Goal: Complete application form

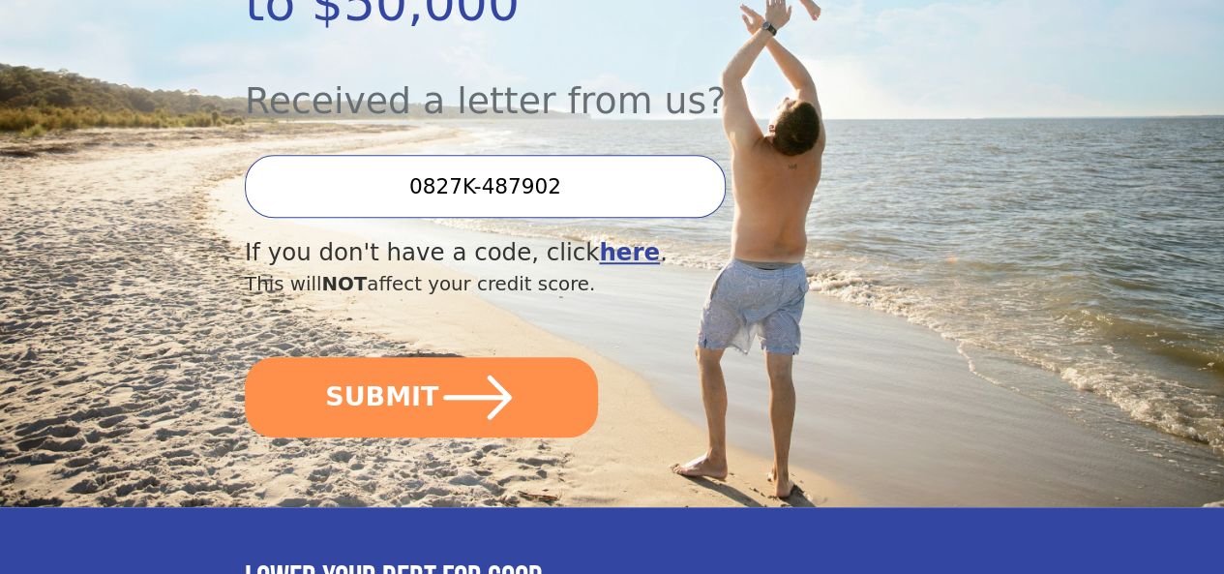
scroll to position [580, 0]
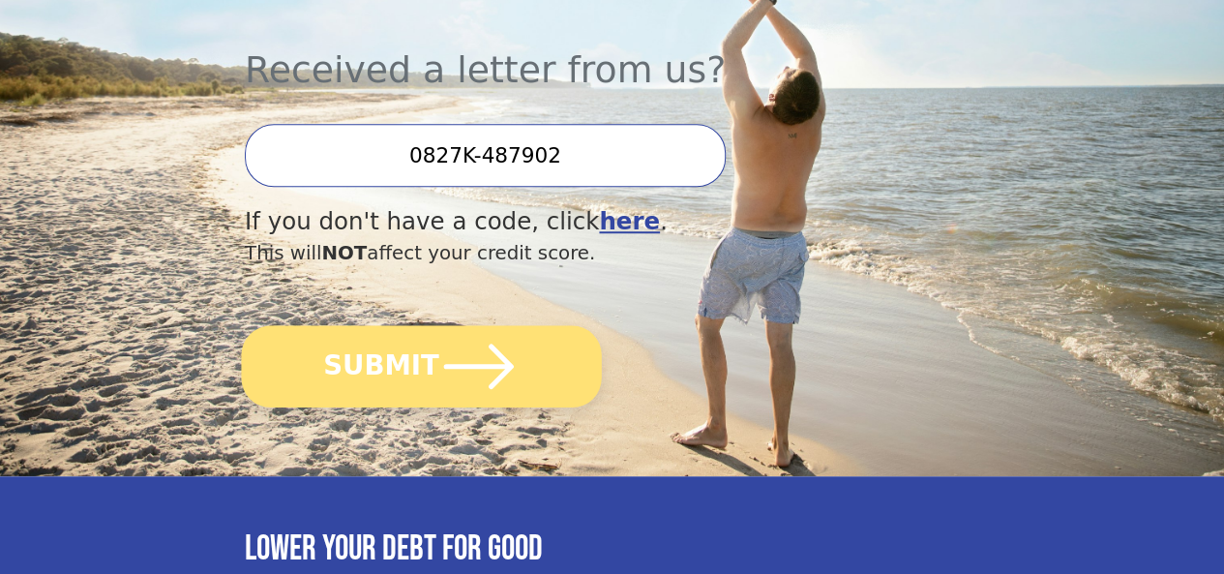
click at [484, 388] on icon "submit" at bounding box center [479, 365] width 70 height 44
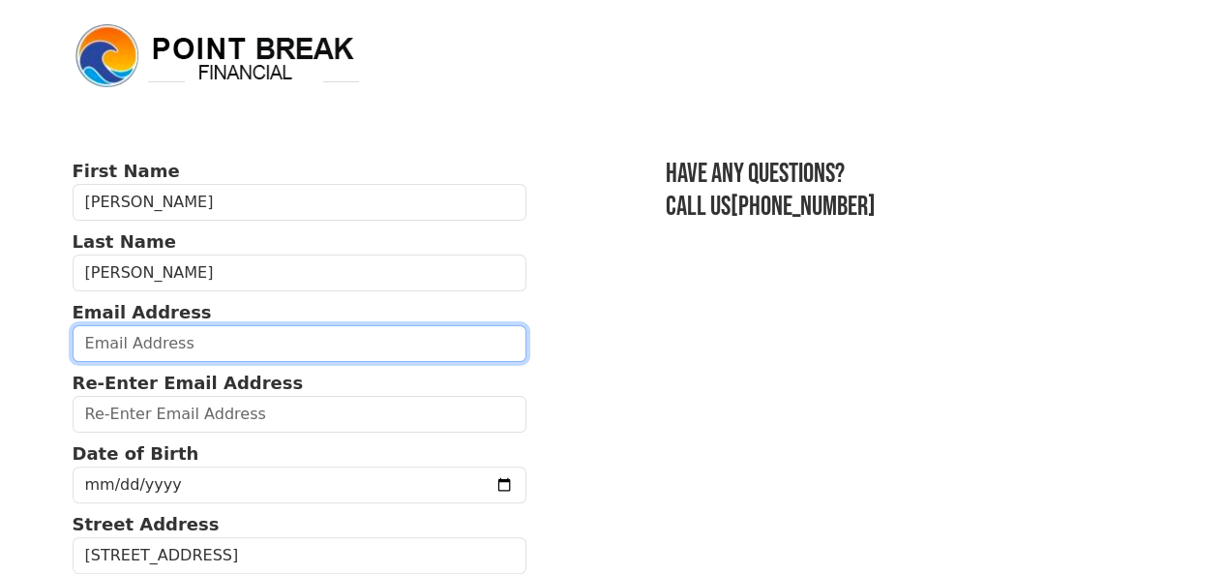
click at [356, 345] on input "email" at bounding box center [300, 343] width 455 height 37
type input "[EMAIL_ADDRESS][DOMAIN_NAME]"
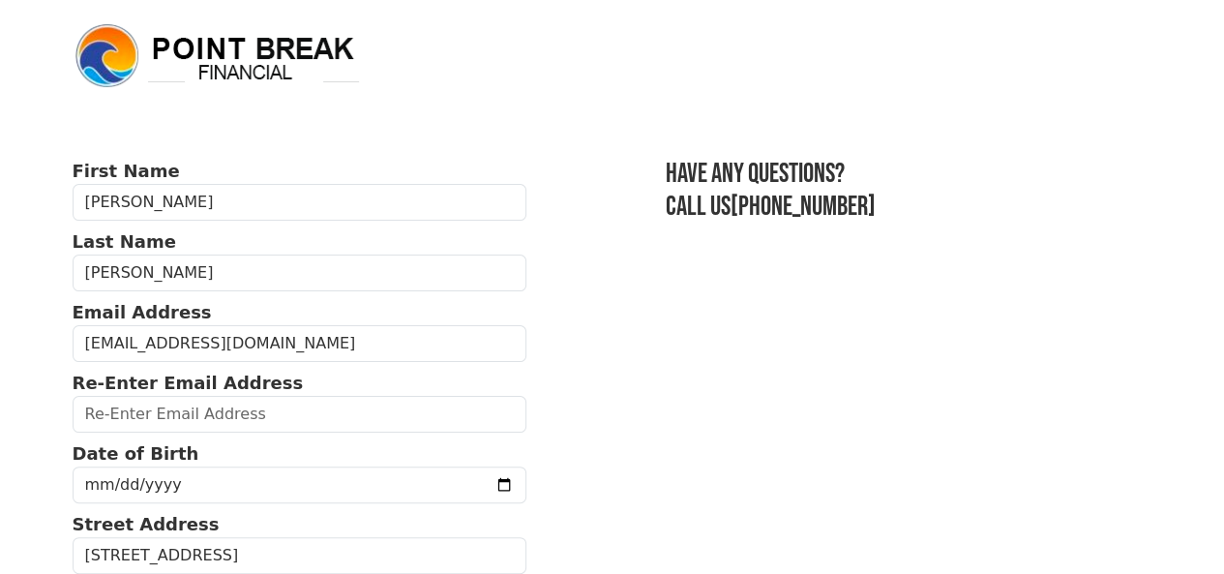
type input "[EMAIL_ADDRESS][DOMAIN_NAME]"
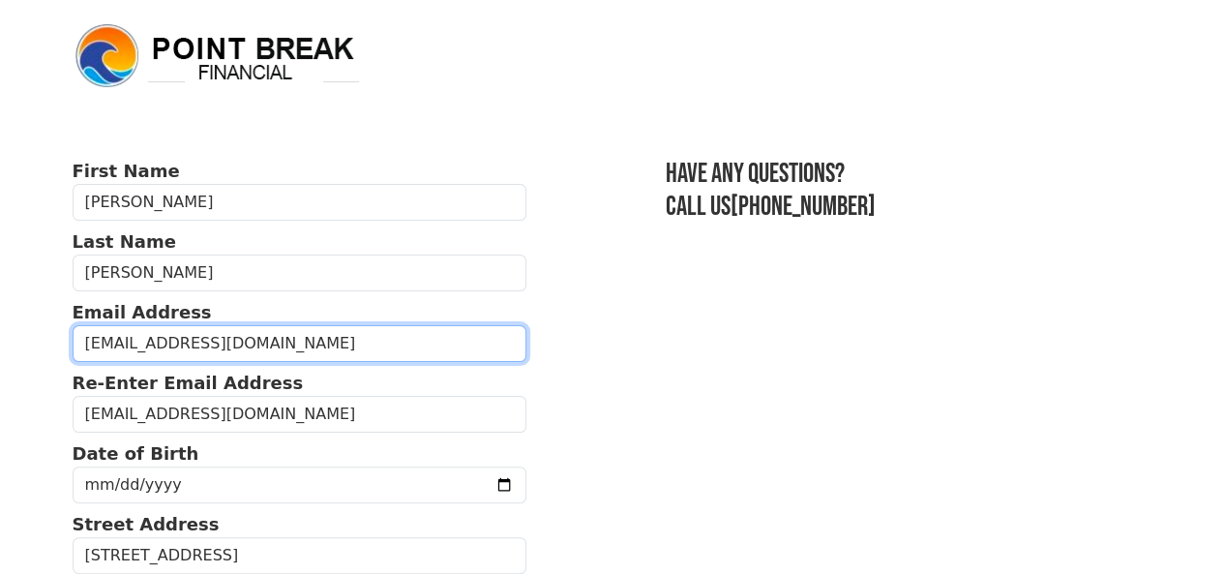
type input "[PHONE_NUMBER]"
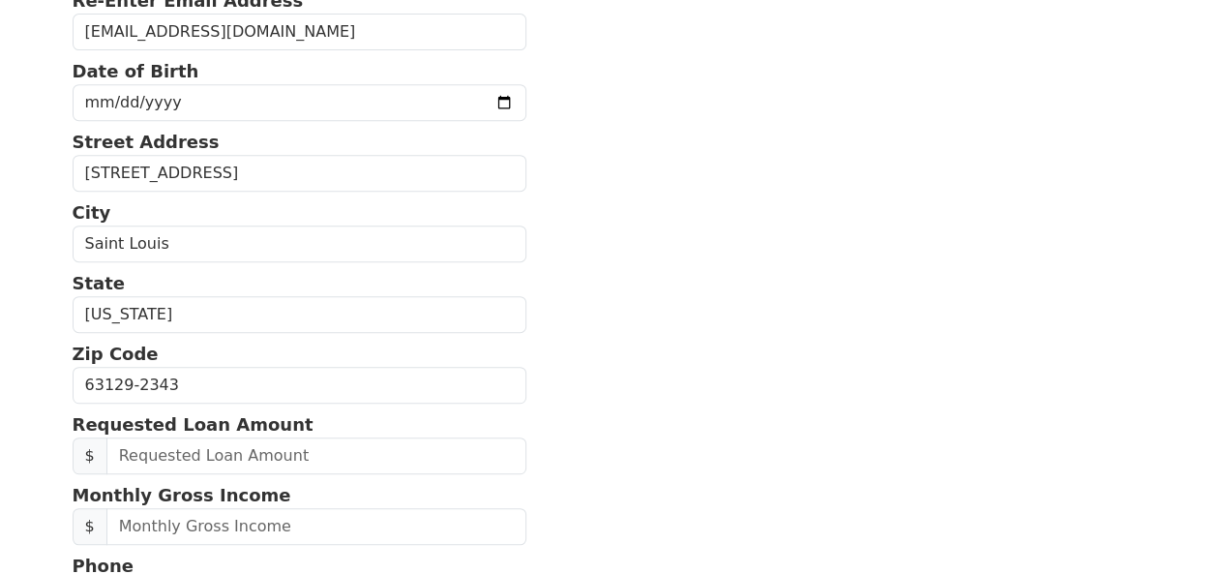
scroll to position [333, 0]
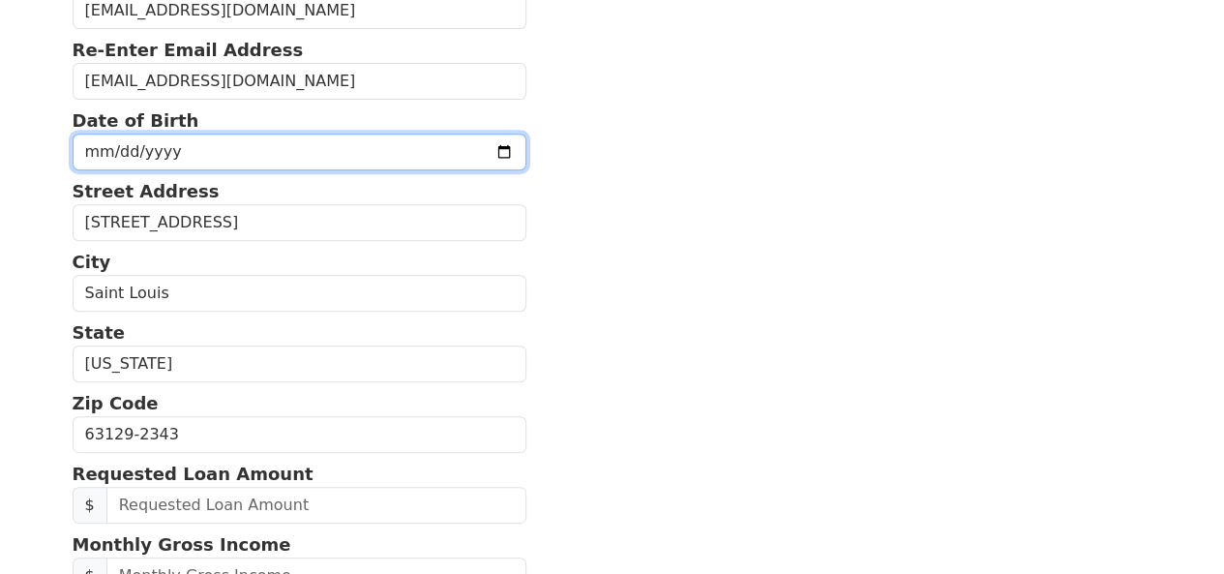
click at [258, 163] on input "date" at bounding box center [300, 151] width 455 height 37
type input "[DATE]"
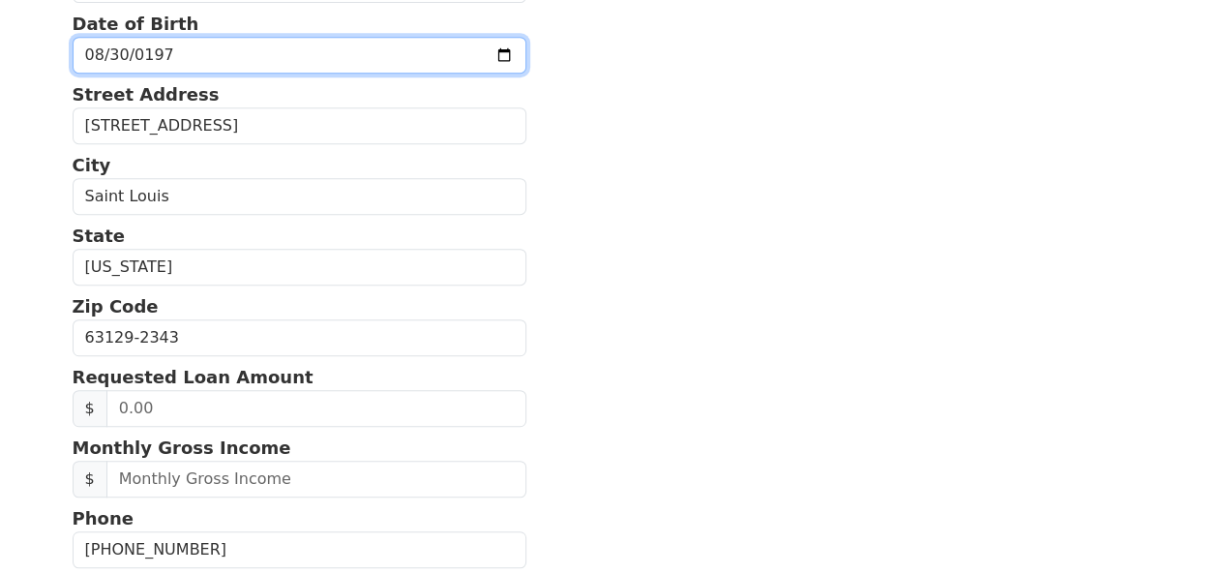
scroll to position [526, 0]
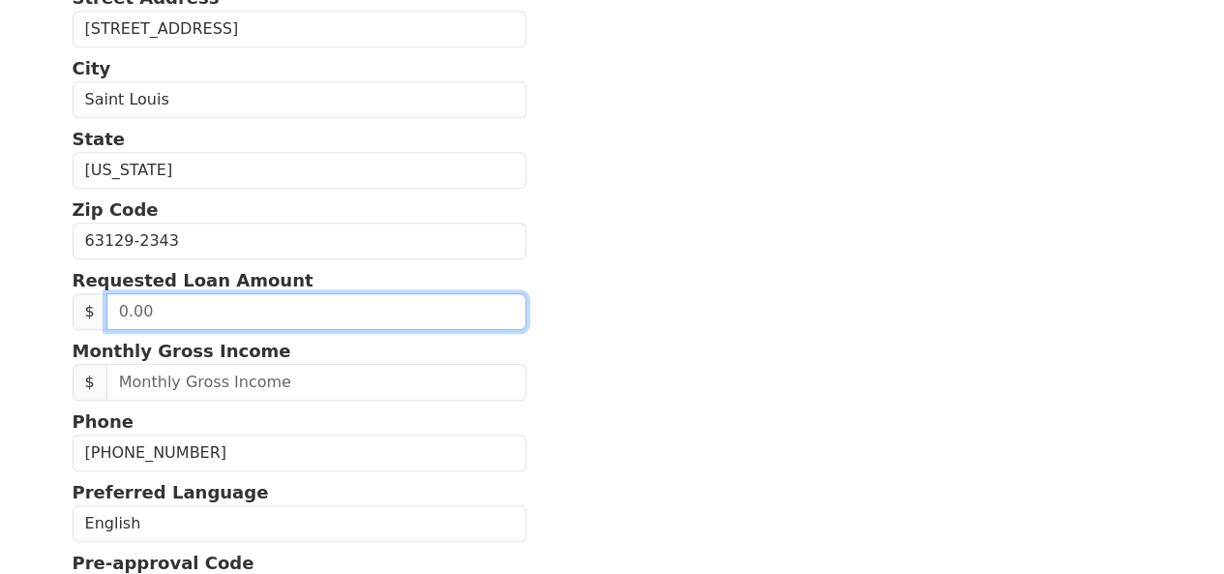
click at [257, 330] on input "text" at bounding box center [316, 311] width 420 height 37
type input "15,000.00"
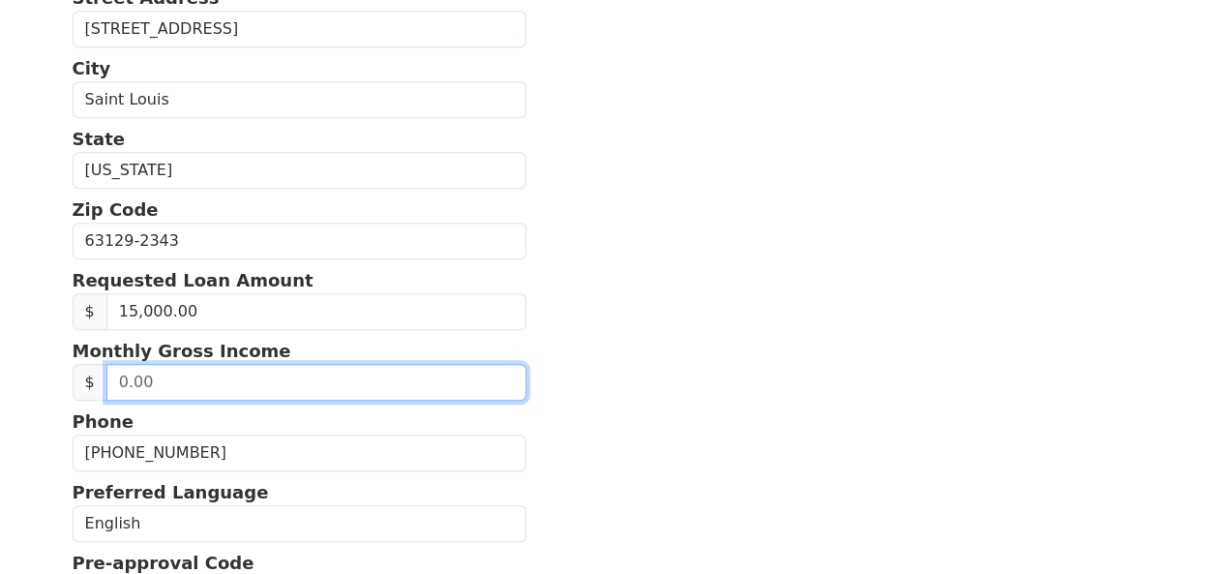
click at [252, 400] on input "text" at bounding box center [316, 382] width 420 height 37
click at [133, 400] on input "81,000.00" at bounding box center [316, 382] width 420 height 37
type input "83,000.00"
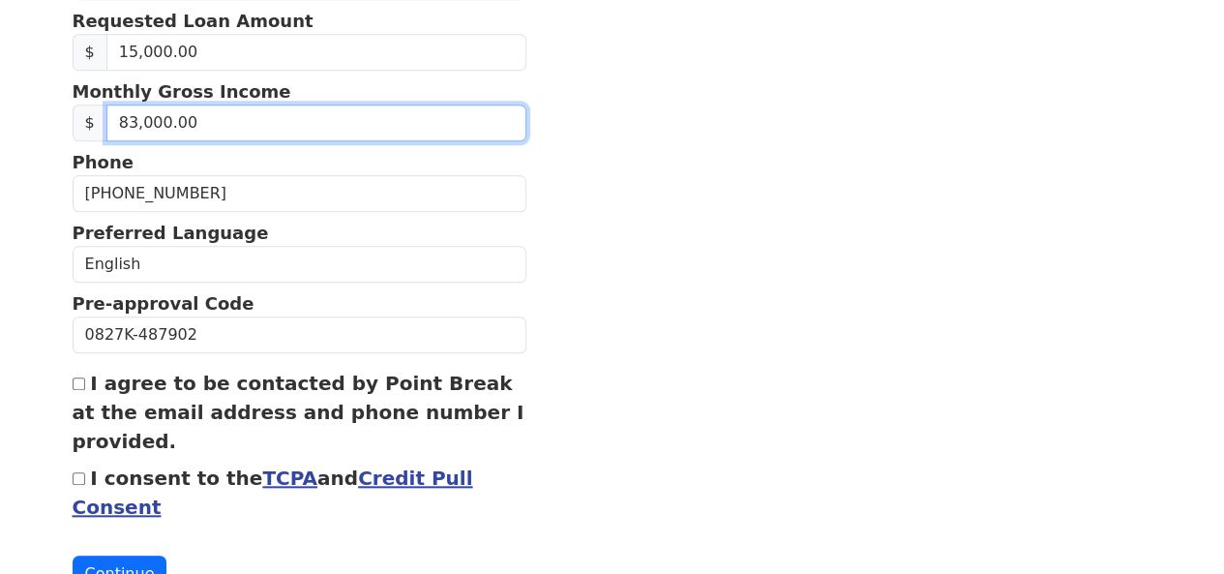
scroll to position [816, 0]
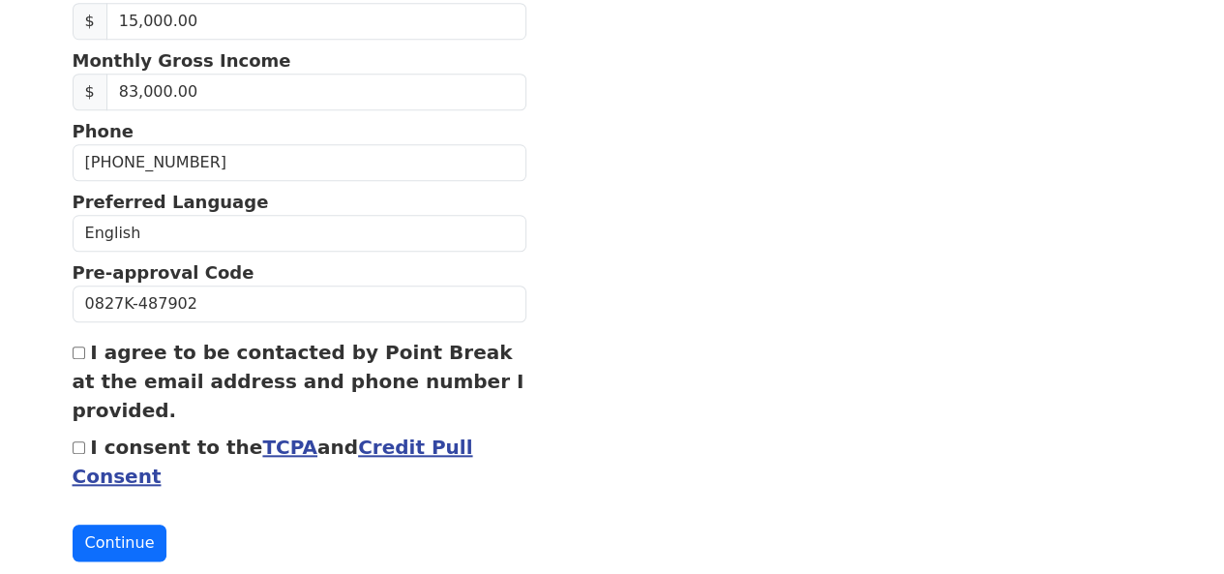
click at [78, 359] on input "I agree to be contacted by Point Break at the email address and phone number I …" at bounding box center [79, 352] width 13 height 13
checkbox input "true"
click at [80, 454] on input "I consent to the TCPA and Credit Pull Consent" at bounding box center [79, 447] width 13 height 13
checkbox input "true"
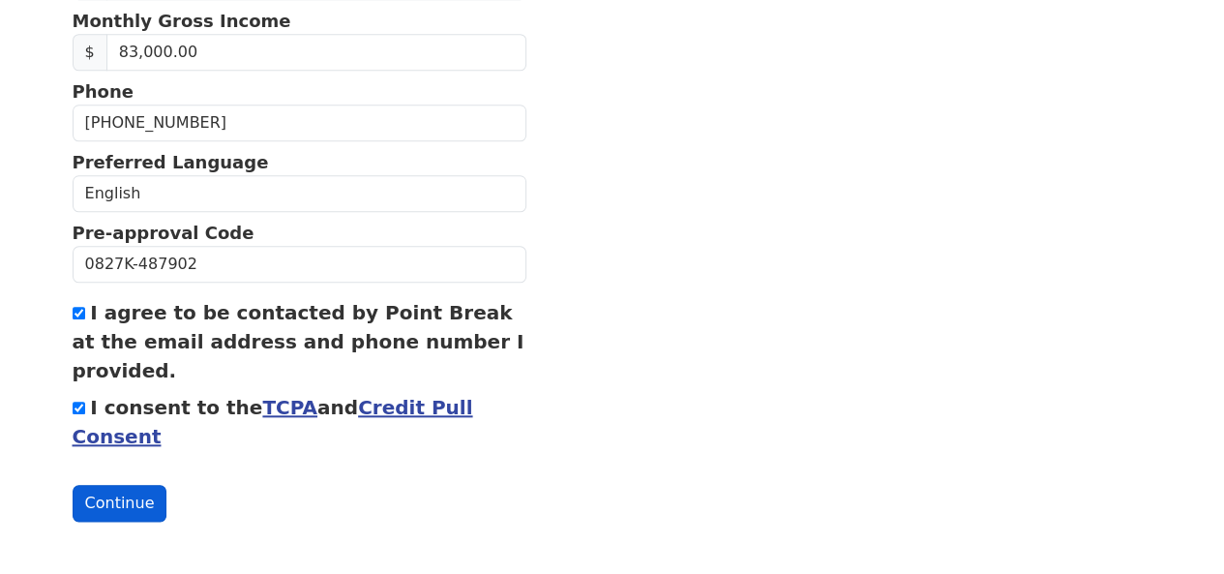
scroll to position [896, 0]
click at [116, 496] on button "Continue" at bounding box center [120, 503] width 95 height 37
